Goal: Task Accomplishment & Management: Use online tool/utility

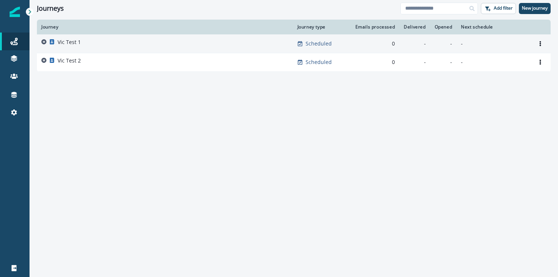
click at [63, 40] on p "Vic Test 1" at bounding box center [69, 41] width 23 height 7
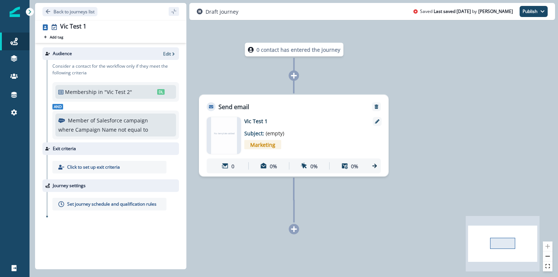
click at [133, 124] on div "Member of Salesforce campaign where Campaign Name not equal to Select Add prope…" at bounding box center [115, 124] width 115 height 17
click at [104, 91] on p ""Vic Test 2"" at bounding box center [125, 92] width 43 height 8
click at [30, 11] on icon at bounding box center [29, 12] width 3 height 4
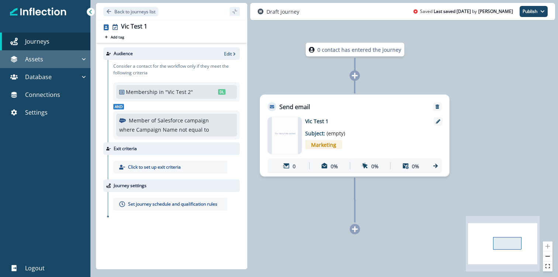
click at [35, 61] on p "Assets" at bounding box center [34, 59] width 18 height 9
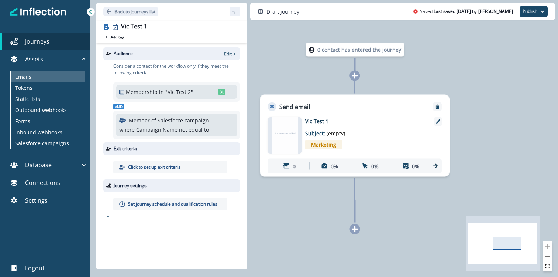
click at [39, 75] on div "Emails" at bounding box center [48, 76] width 74 height 11
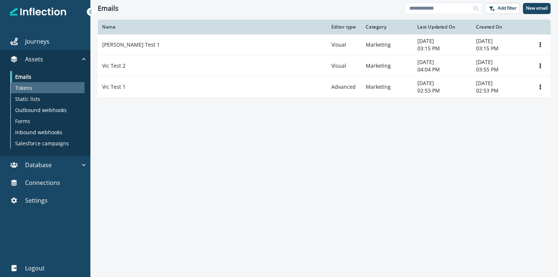
click at [38, 88] on div "Tokens" at bounding box center [48, 87] width 74 height 11
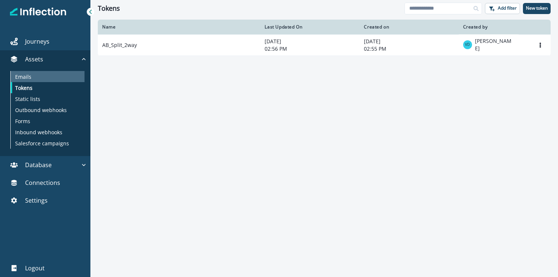
click at [38, 76] on div "Emails" at bounding box center [48, 76] width 74 height 11
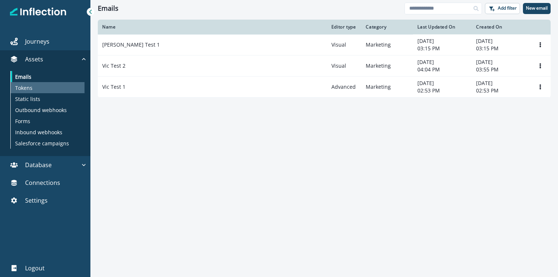
click at [32, 87] on p "Tokens" at bounding box center [23, 88] width 17 height 8
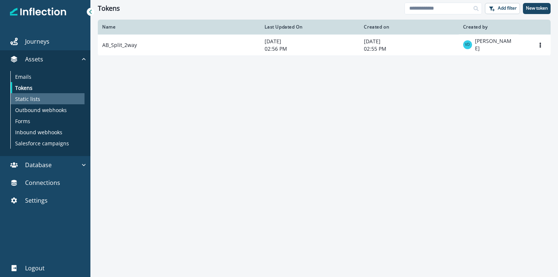
click at [38, 100] on p "Static lists" at bounding box center [27, 99] width 25 height 8
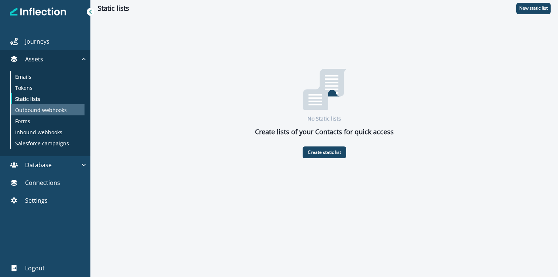
click at [40, 107] on p "Outbound webhooks" at bounding box center [41, 110] width 52 height 8
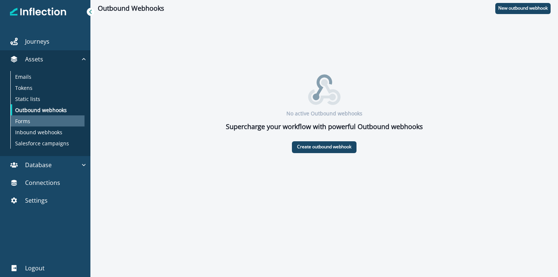
click at [37, 125] on div "Forms" at bounding box center [48, 120] width 74 height 11
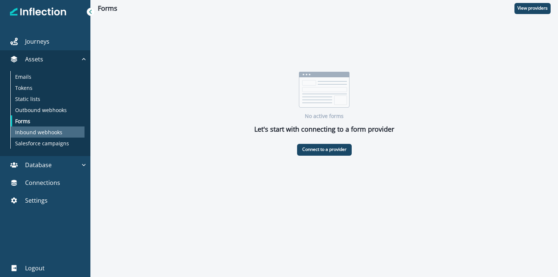
click at [38, 131] on p "Inbound webhooks" at bounding box center [38, 132] width 47 height 8
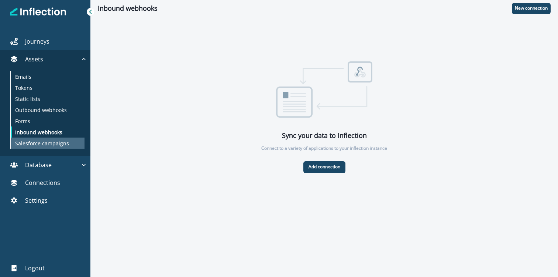
click at [40, 141] on p "Salesforce campaigns" at bounding box center [42, 143] width 54 height 8
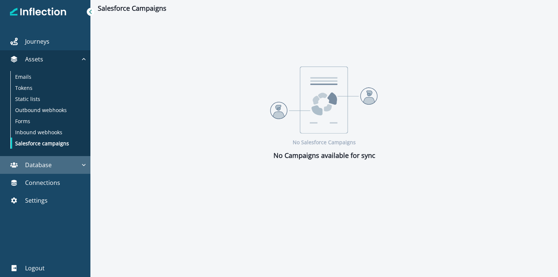
click at [49, 163] on p "Database" at bounding box center [38, 164] width 27 height 9
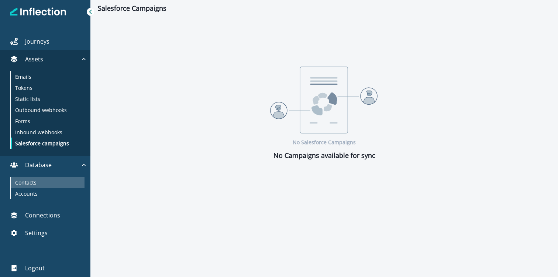
click at [43, 185] on div "Contacts" at bounding box center [48, 182] width 74 height 11
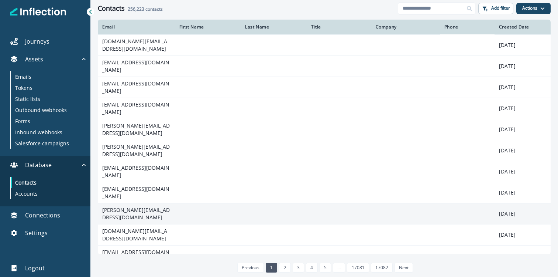
scroll to position [68, 0]
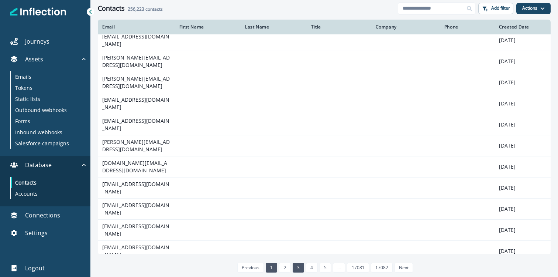
click at [291, 268] on li "3" at bounding box center [297, 267] width 13 height 6
click at [297, 267] on link "3" at bounding box center [298, 268] width 11 height 10
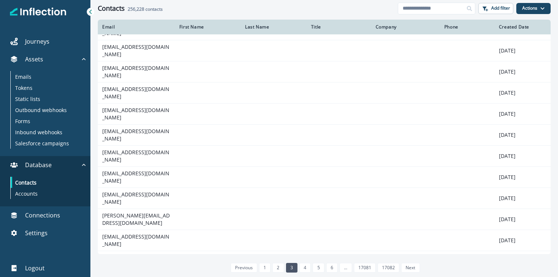
scroll to position [68, 0]
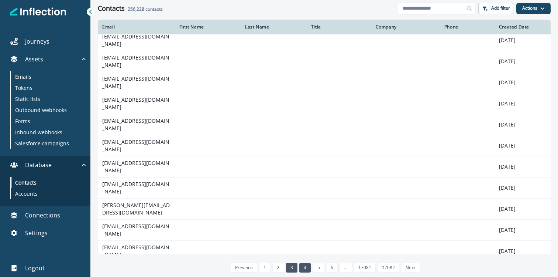
click at [305, 267] on link "4" at bounding box center [304, 268] width 11 height 10
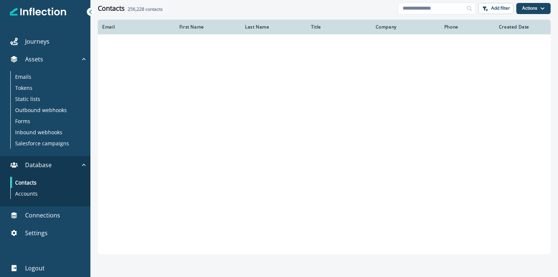
scroll to position [68, 0]
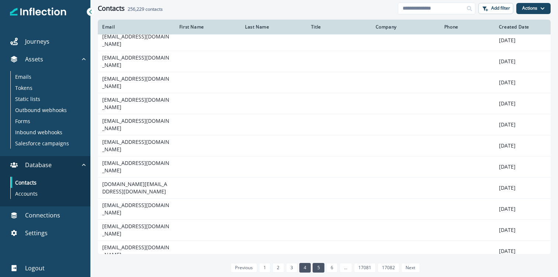
click at [316, 267] on link "5" at bounding box center [318, 268] width 11 height 10
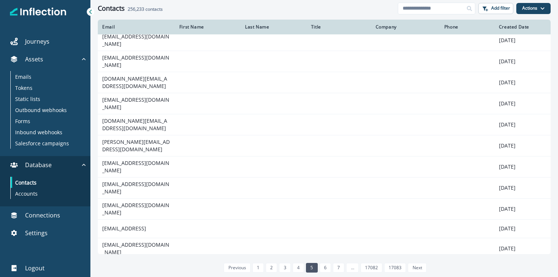
scroll to position [76, 0]
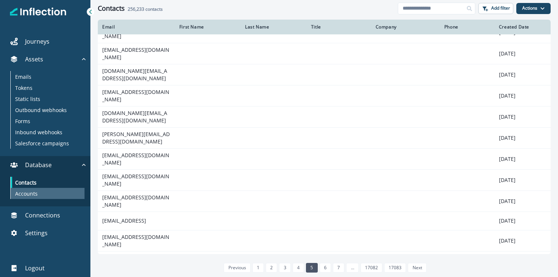
click at [56, 192] on div "Accounts" at bounding box center [48, 193] width 74 height 11
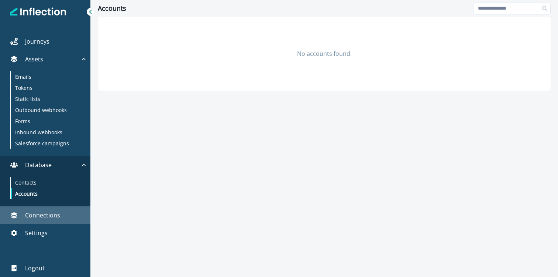
click at [50, 213] on p "Connections" at bounding box center [42, 214] width 35 height 9
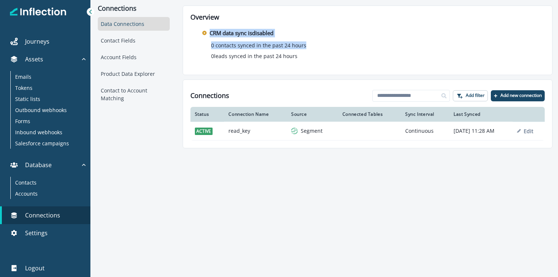
drag, startPoint x: 319, startPoint y: 64, endPoint x: 208, endPoint y: 34, distance: 115.0
click at [205, 34] on div "CRM data sync is disabled 0 contacts synced in the past 24 hours 0 leads synced…" at bounding box center [368, 44] width 354 height 46
click at [248, 59] on p "0 leads synced in the past 24 hours" at bounding box center [254, 56] width 86 height 8
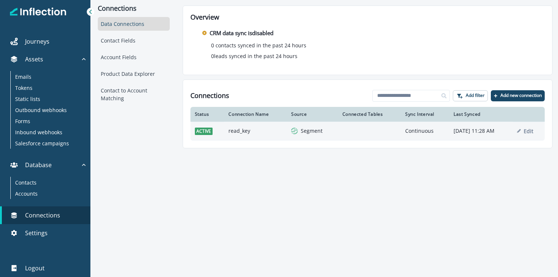
click at [301, 128] on p "Segment" at bounding box center [312, 130] width 22 height 7
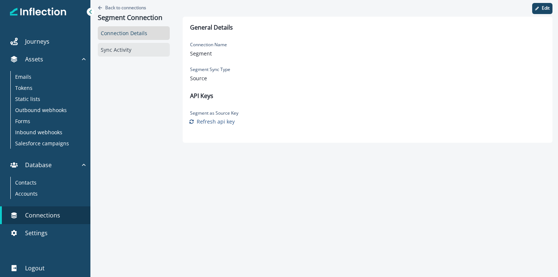
click at [117, 48] on div "Sync Activity" at bounding box center [134, 50] width 72 height 14
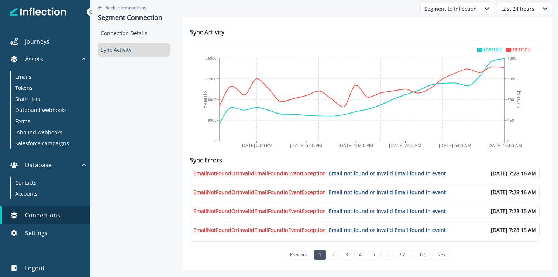
scroll to position [485, 0]
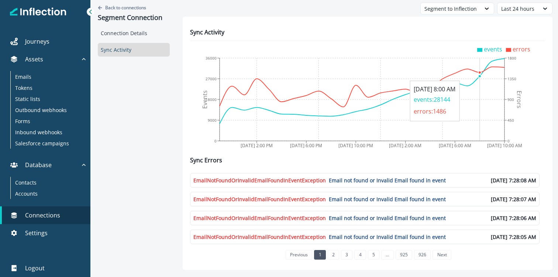
click at [479, 77] on circle at bounding box center [480, 76] width 3 height 3
click at [402, 258] on link "925" at bounding box center [404, 255] width 17 height 10
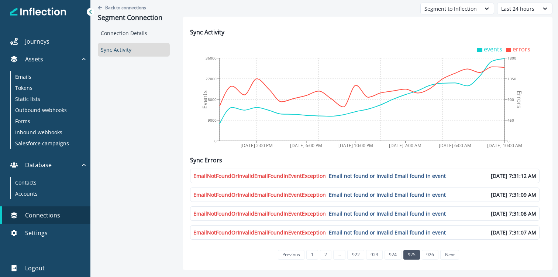
click at [311, 176] on span "EmailNotFoundOrInvalidEmailFoundInEventException" at bounding box center [259, 176] width 133 height 8
click at [380, 174] on span "Email not found or Invalid Email found in event" at bounding box center [387, 176] width 117 height 8
click at [495, 173] on p "[DATE] 7:31:12 AM" at bounding box center [496, 176] width 82 height 8
click at [213, 174] on span "EmailNotFoundOrInvalidEmailFoundInEventException" at bounding box center [259, 176] width 133 height 8
drag, startPoint x: 196, startPoint y: 176, endPoint x: 324, endPoint y: 178, distance: 127.4
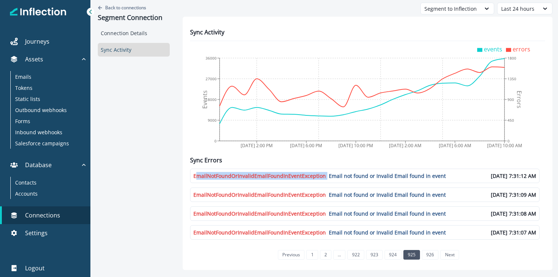
click at [324, 178] on div "EmailNotFoundOrInvalidEmailFoundInEventException Email not found or Invalid Ema…" at bounding box center [323, 176] width 261 height 8
click at [119, 132] on div "Back to connections Segment Connection Connection Details Sync Activity" at bounding box center [133, 137] width 87 height 275
click at [89, 12] on icon at bounding box center [90, 12] width 3 height 4
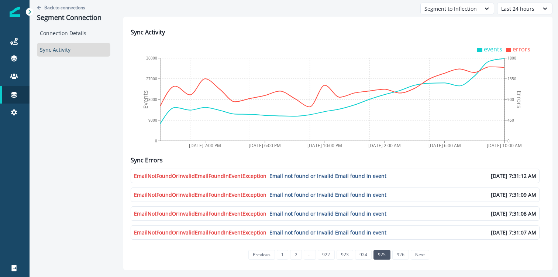
click at [31, 9] on icon at bounding box center [29, 11] width 5 height 5
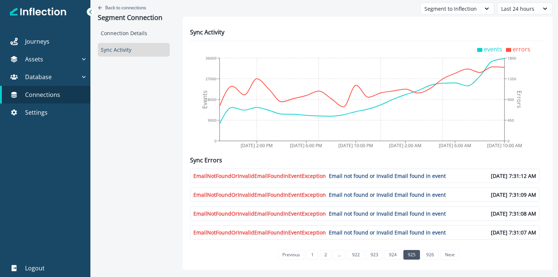
click at [99, 4] on div "Back to connections Segment Connection" at bounding box center [134, 13] width 72 height 26
click at [103, 7] on button "Back to connections" at bounding box center [122, 7] width 48 height 6
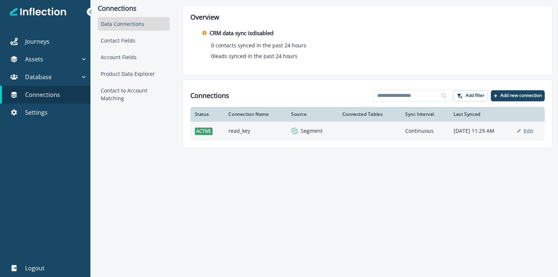
click at [301, 127] on p "Segment" at bounding box center [312, 130] width 22 height 7
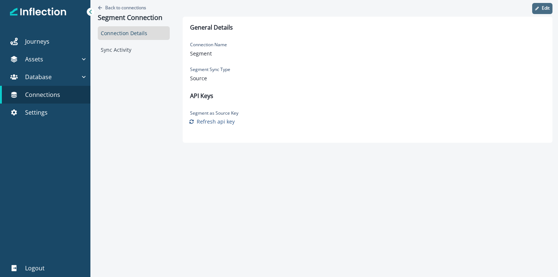
click at [539, 5] on button "Edit" at bounding box center [542, 8] width 20 height 11
click at [246, 80] on div "Source" at bounding box center [238, 80] width 89 height 8
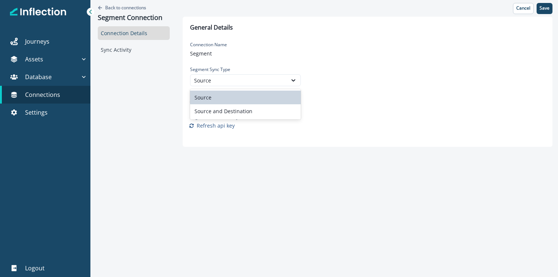
click at [145, 89] on div "Back to connections Segment Connection Connection Details Sync Activity" at bounding box center [133, 76] width 87 height 152
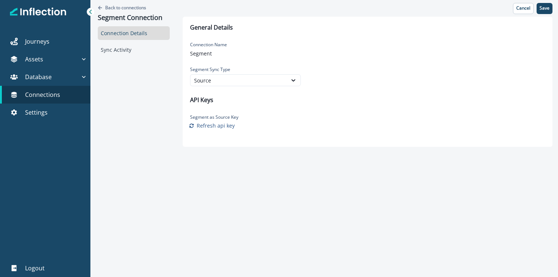
click at [86, 12] on div "Journeys Assets Emails Tokens Static lists Outbound webhooks Forms Inbound webh…" at bounding box center [45, 138] width 90 height 277
click at [29, 62] on p "Assets" at bounding box center [34, 59] width 18 height 9
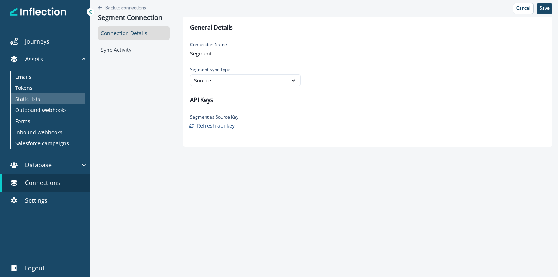
click at [32, 97] on p "Static lists" at bounding box center [27, 99] width 25 height 8
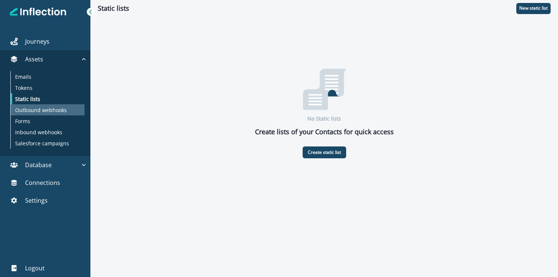
click at [34, 109] on p "Outbound webhooks" at bounding box center [41, 110] width 52 height 8
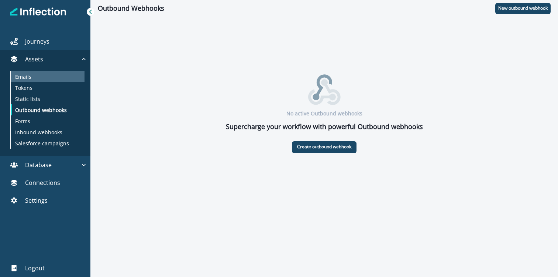
click at [35, 78] on div "Emails" at bounding box center [48, 76] width 74 height 11
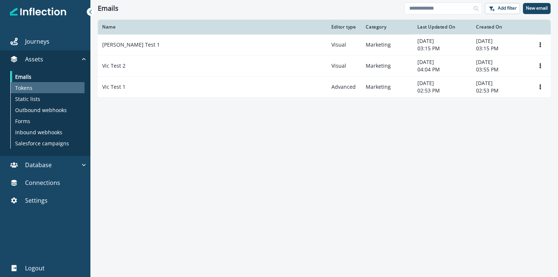
click at [32, 86] on p "Tokens" at bounding box center [23, 88] width 17 height 8
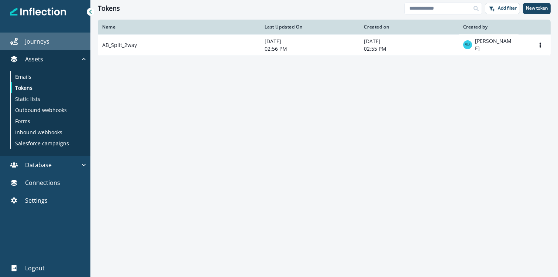
click at [45, 44] on p "Journeys" at bounding box center [37, 41] width 24 height 9
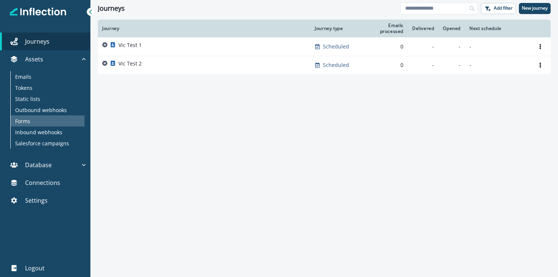
click at [37, 117] on div "Forms" at bounding box center [48, 120] width 74 height 11
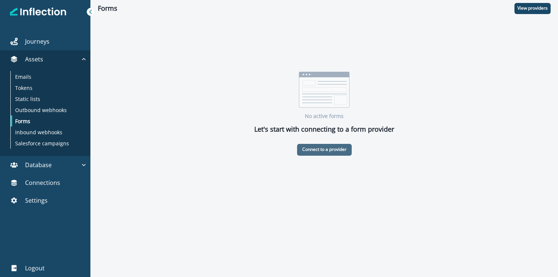
click at [309, 151] on p "Connect to a provider" at bounding box center [324, 149] width 44 height 5
